Goal: Task Accomplishment & Management: Manage account settings

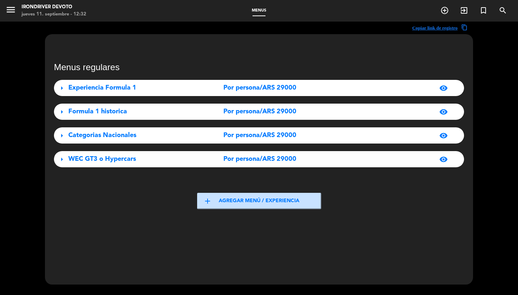
click at [114, 85] on span "Experiencia Formula 1" at bounding box center [102, 87] width 68 height 6
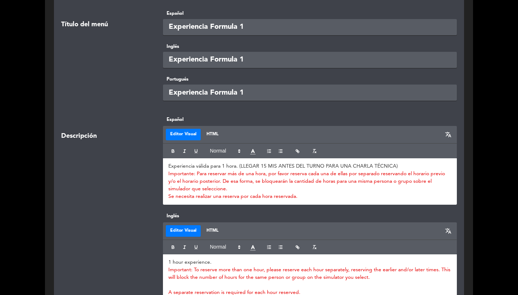
scroll to position [217, 0]
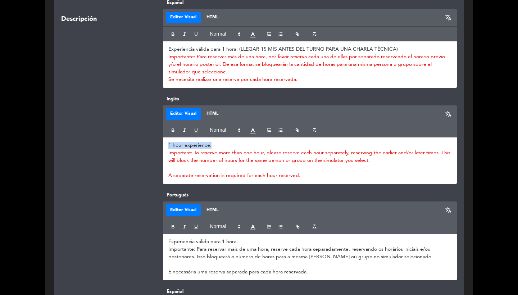
drag, startPoint x: 218, startPoint y: 147, endPoint x: 164, endPoint y: 146, distance: 53.6
click at [164, 146] on div "1 hour experience. Important: To reserve more than one hour, please reserve eac…" at bounding box center [310, 160] width 294 height 46
copy p "1 hour experience."
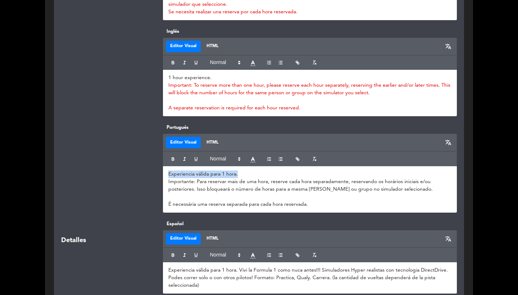
drag, startPoint x: 243, startPoint y: 177, endPoint x: 164, endPoint y: 169, distance: 80.1
click at [164, 169] on div "Experiencia válida para 1 hora. Importante: Para reservar mais de uma hora, res…" at bounding box center [310, 189] width 294 height 46
copy p "Experiencia válida para 1 hora."
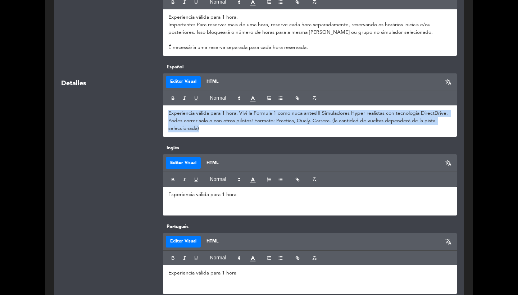
drag, startPoint x: 213, startPoint y: 127, endPoint x: 147, endPoint y: 102, distance: 70.5
click at [147, 102] on div "Detalles Español Editor Visual HTML translate Experiencia válida para 1 hora. V…" at bounding box center [259, 103] width 406 height 81
copy span "Experiencia válida para 1 hora. Vivi la Formula 1 como nuca antes!!! Simuladore…"
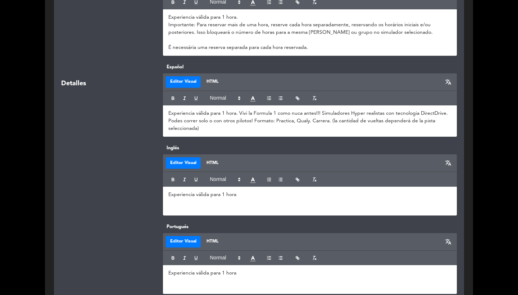
click at [141, 141] on div "Detalles Español Editor Visual HTML translate Experiencia válida para 1 hora. V…" at bounding box center [259, 103] width 406 height 81
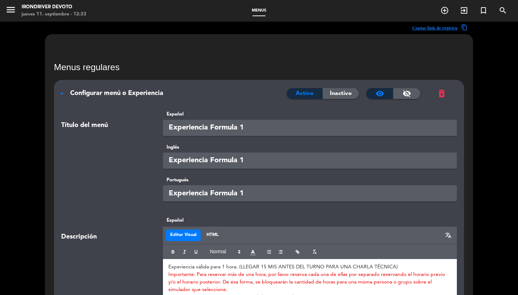
scroll to position [0, 0]
click at [154, 90] on span "Configurar menú o Experiencia" at bounding box center [116, 93] width 93 height 6
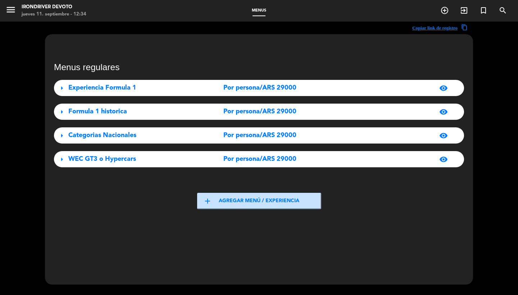
click at [169, 111] on div "Formula 1 historica" at bounding box center [132, 111] width 128 height 10
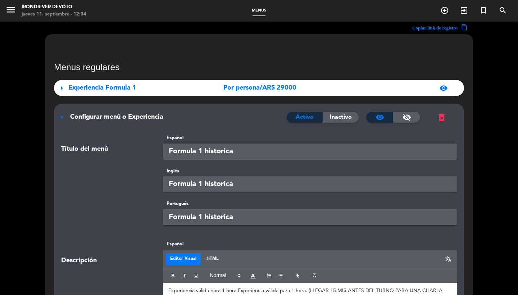
click at [257, 156] on input "Formula 1 historica" at bounding box center [310, 151] width 294 height 16
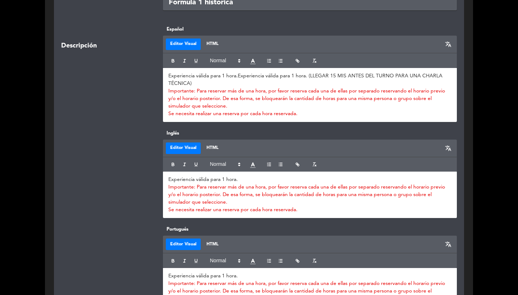
scroll to position [146, 0]
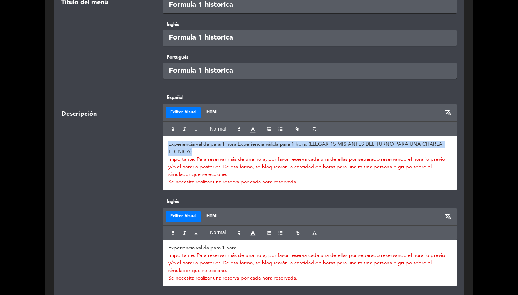
drag, startPoint x: 195, startPoint y: 150, endPoint x: 152, endPoint y: 137, distance: 44.7
click at [152, 137] on div "Descripción Español Editor Visual HTML translate Experiencia válida para 1 hora…" at bounding box center [259, 146] width 406 height 104
copy p "Experiencia válida para 1 hora. Experiencia válida para 1 hora. (LLEGAR 15 MIS …"
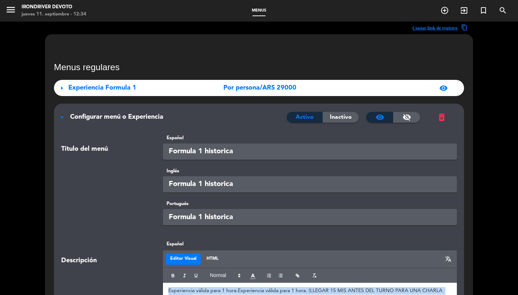
scroll to position [0, 0]
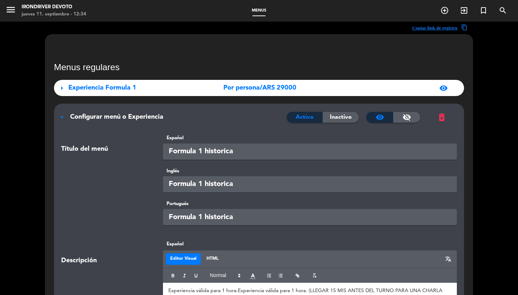
click at [104, 114] on span "Configurar menú o Experiencia" at bounding box center [116, 117] width 93 height 6
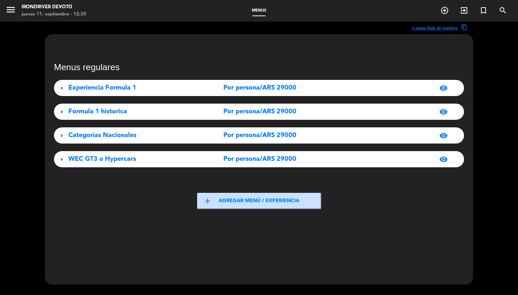
click at [148, 143] on div "arrow_right Categorias Nacionales Por persona/ARS 29000 visibility" at bounding box center [259, 135] width 410 height 16
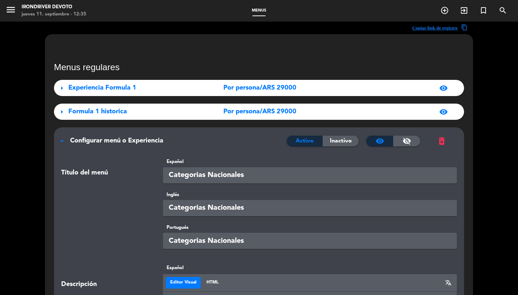
click at [257, 175] on input "Categorias Nacionales" at bounding box center [310, 175] width 294 height 16
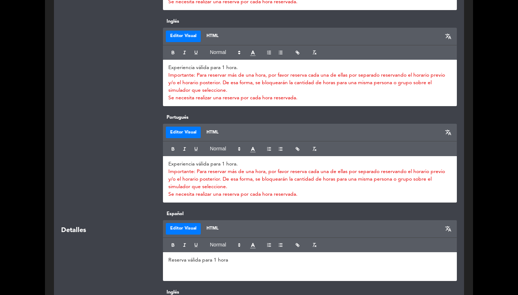
scroll to position [186, 0]
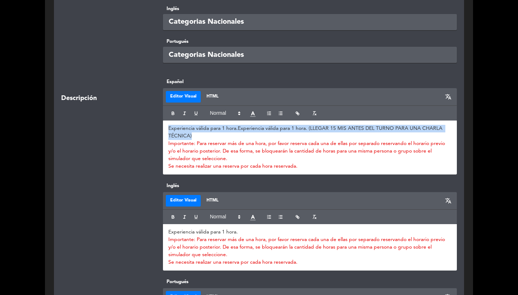
drag, startPoint x: 201, startPoint y: 132, endPoint x: 150, endPoint y: 119, distance: 52.6
click at [150, 119] on div "Descripción Español Editor Visual HTML translate Experiencia válida para 1 hora…" at bounding box center [259, 130] width 406 height 104
copy p "Experiencia válida para 1 hora. Experiencia válida para 1 hora. (LLEGAR 15 MIS …"
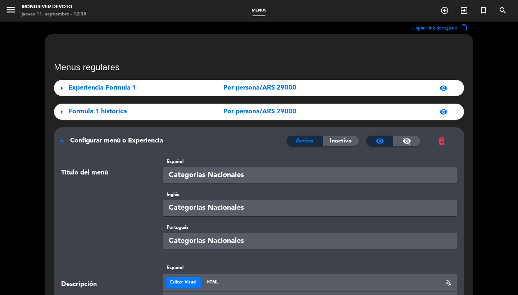
scroll to position [0, 0]
click at [169, 137] on div "Configurar menú o Experiencia" at bounding box center [178, 140] width 216 height 10
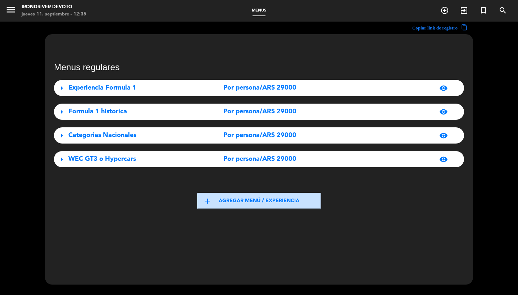
click at [222, 157] on div "Por persona/ARS 29000" at bounding box center [260, 159] width 128 height 10
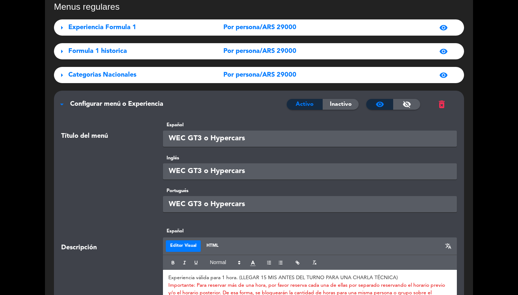
scroll to position [71, 0]
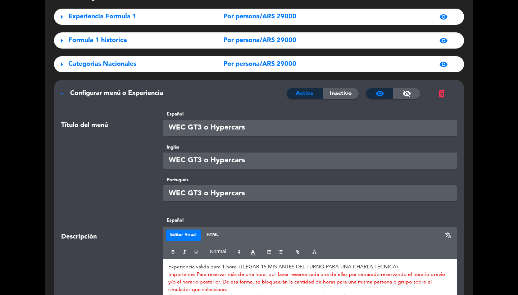
click at [264, 120] on input "WEC GT3 o Hypercars" at bounding box center [310, 128] width 294 height 16
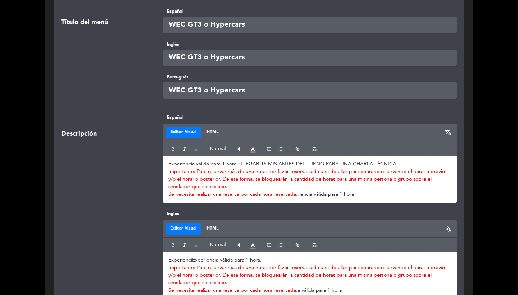
scroll to position [127, 0]
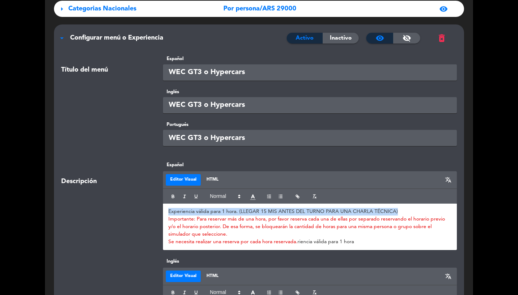
drag, startPoint x: 401, startPoint y: 211, endPoint x: 123, endPoint y: 201, distance: 278.7
click at [123, 201] on div "Descripción Español Editor Visual HTML translate Experiencia válida para 1 hora…" at bounding box center [259, 209] width 406 height 96
copy span "Experiencia válida para 1 hora. (LLEGAR 15 MIS ANTES DEL TURNO PARA UNA CHARLA …"
